Goal: Task Accomplishment & Management: Manage account settings

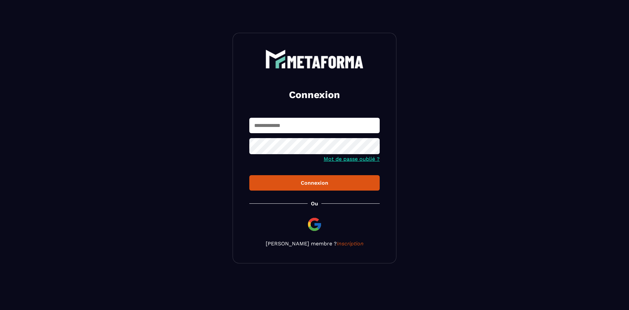
click at [282, 127] on input "text" at bounding box center [314, 125] width 130 height 15
type input "**********"
click at [249, 175] on button "Connexion" at bounding box center [314, 182] width 130 height 15
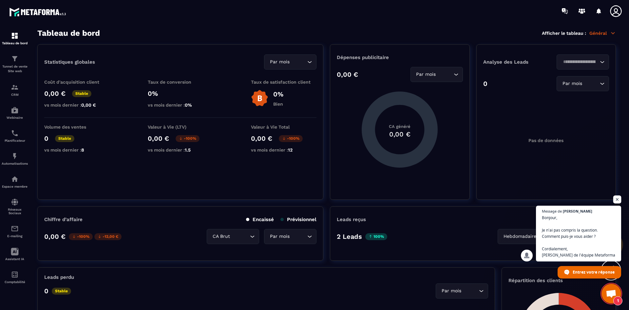
click at [618, 200] on span "Ouvrir le chat" at bounding box center [618, 199] width 8 height 8
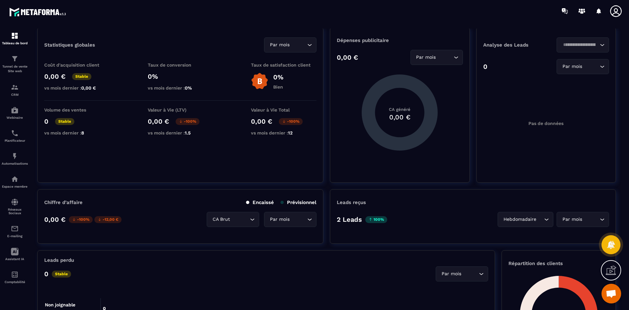
scroll to position [33, 0]
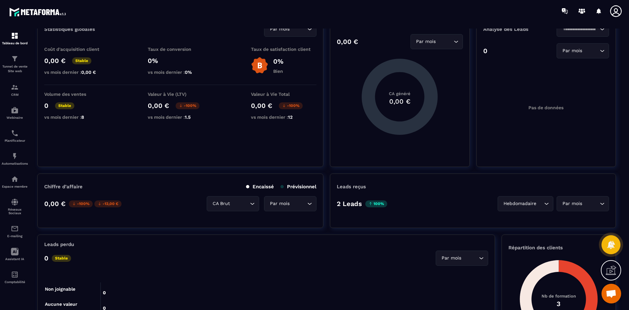
click at [615, 8] on icon at bounding box center [616, 11] width 13 height 13
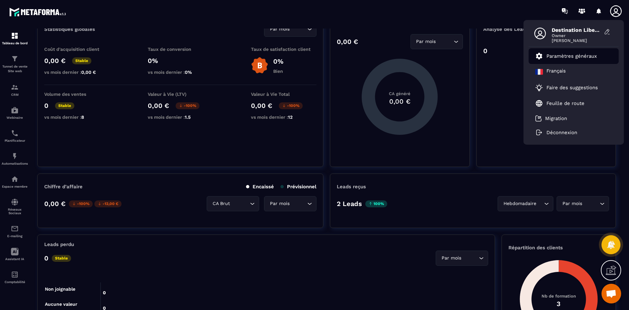
click at [559, 56] on p "Paramètres généraux" at bounding box center [572, 56] width 50 height 6
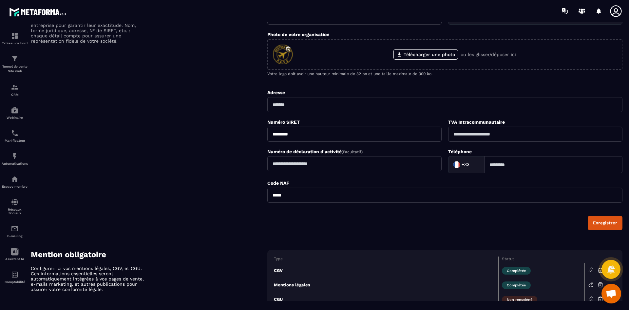
scroll to position [174, 0]
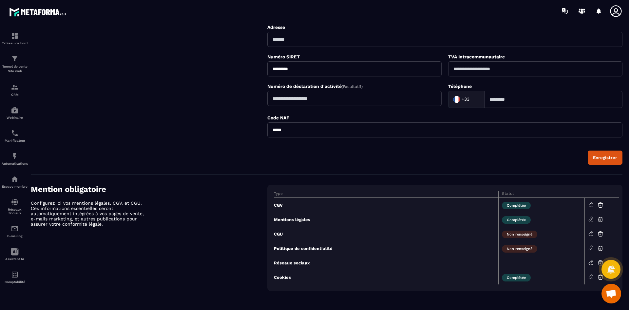
click at [590, 204] on icon at bounding box center [591, 205] width 6 height 6
click at [593, 205] on icon at bounding box center [591, 205] width 6 height 6
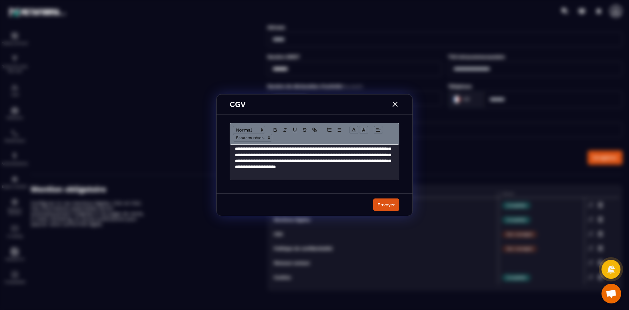
scroll to position [918, 0]
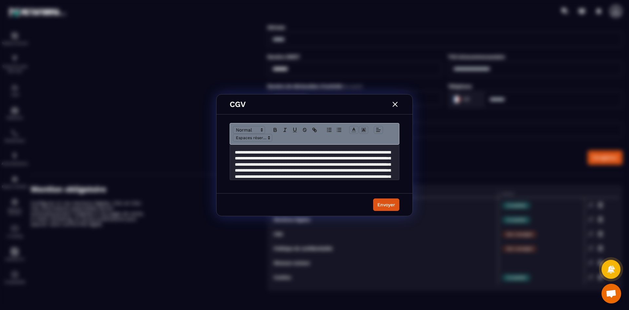
click at [316, 161] on p "Modal window" at bounding box center [312, 206] width 154 height 115
click at [317, 159] on p "Modal window" at bounding box center [312, 209] width 154 height 121
click at [386, 204] on div "Envoyer" at bounding box center [387, 204] width 18 height 7
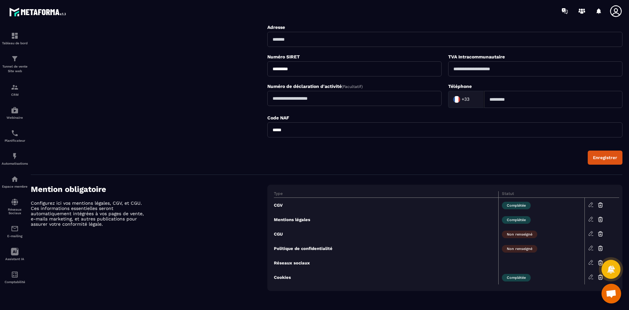
click at [200, 63] on div "Détails de votre Entreprise Vérifiez et actualisez les informations de votre en…" at bounding box center [149, 50] width 237 height 228
